Goal: Task Accomplishment & Management: Use online tool/utility

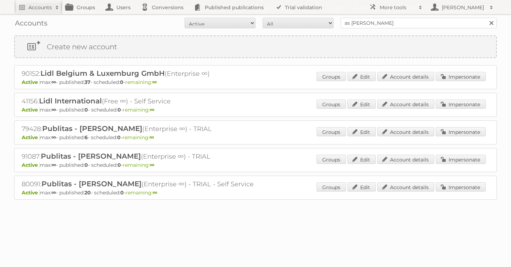
type input "as watson"
click at [486, 18] on input "Search" at bounding box center [491, 23] width 11 height 11
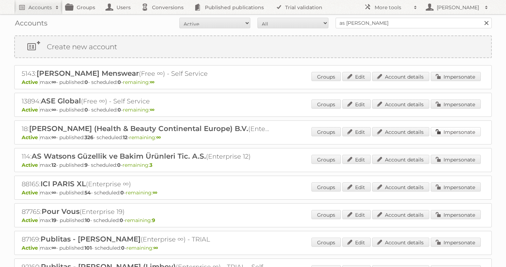
click at [442, 133] on link "Impersonate" at bounding box center [455, 131] width 50 height 9
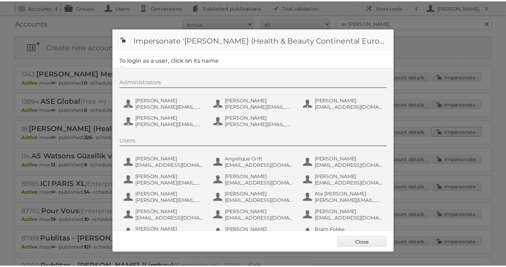
scroll to position [443, 0]
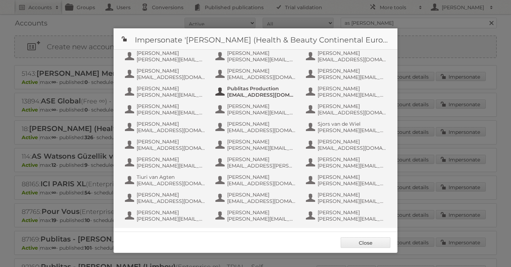
click at [268, 89] on span "Publitas Production" at bounding box center [261, 88] width 69 height 6
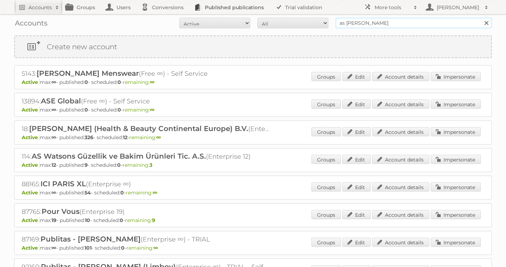
drag, startPoint x: 376, startPoint y: 22, endPoint x: 191, endPoint y: 12, distance: 185.5
click at [191, 12] on body "Accounts Search Advanced Search Create new account Groups Users Conversions Pub…" at bounding box center [253, 133] width 506 height 267
type input "[PERSON_NAME]"
click at [480, 18] on input "Search" at bounding box center [485, 23] width 11 height 11
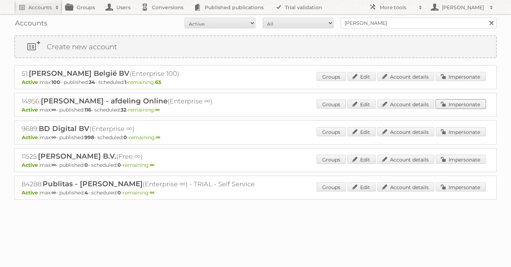
click at [448, 101] on link "Impersonate" at bounding box center [461, 104] width 50 height 9
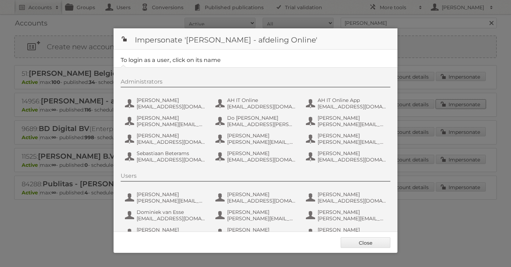
scroll to position [53, 0]
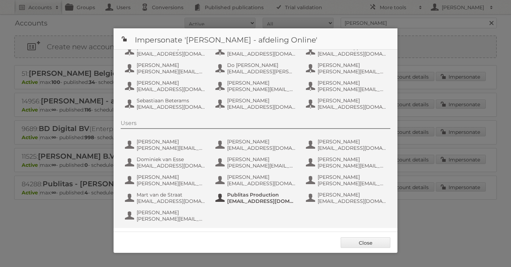
click at [246, 198] on span "Publitas Production" at bounding box center [261, 195] width 69 height 6
